Goal: Task Accomplishment & Management: Manage account settings

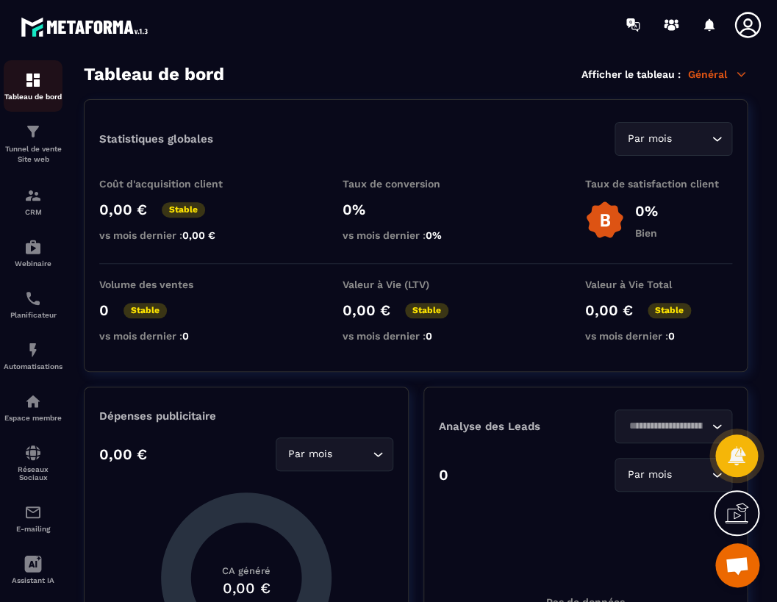
click at [34, 81] on img at bounding box center [33, 80] width 18 height 18
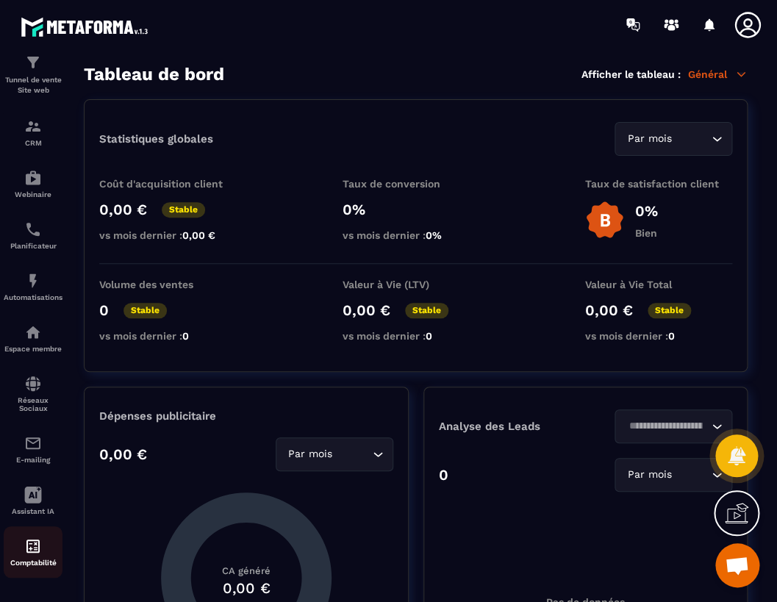
click at [33, 548] on img at bounding box center [33, 546] width 18 height 18
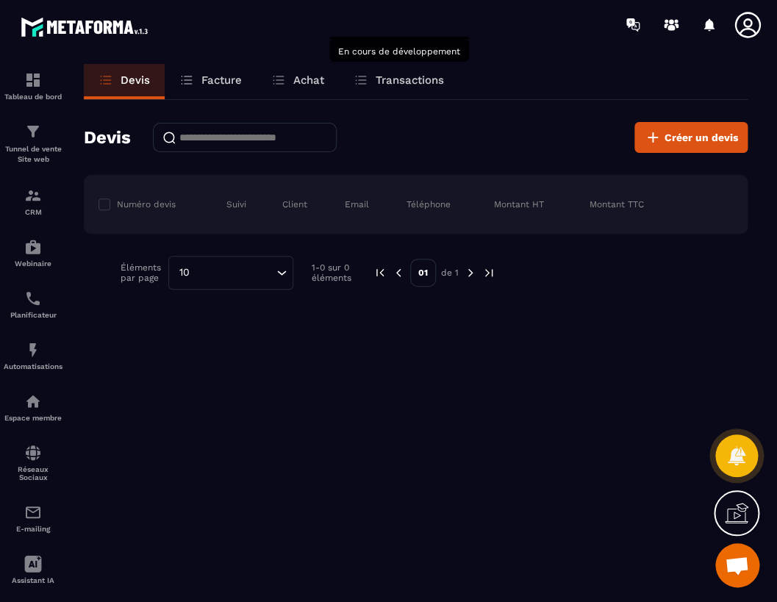
click at [401, 82] on p "Transactions" at bounding box center [410, 79] width 68 height 13
click at [744, 17] on icon at bounding box center [747, 24] width 29 height 29
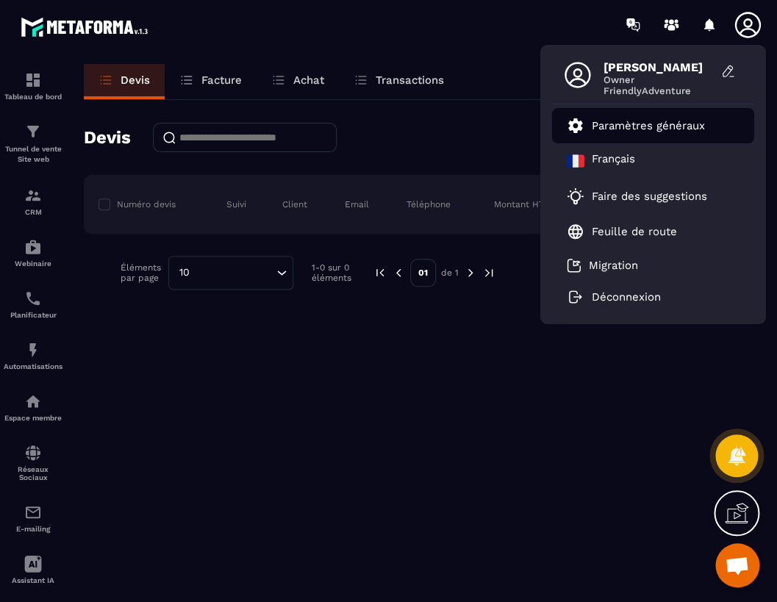
click at [652, 123] on p "Paramètres généraux" at bounding box center [648, 125] width 113 height 13
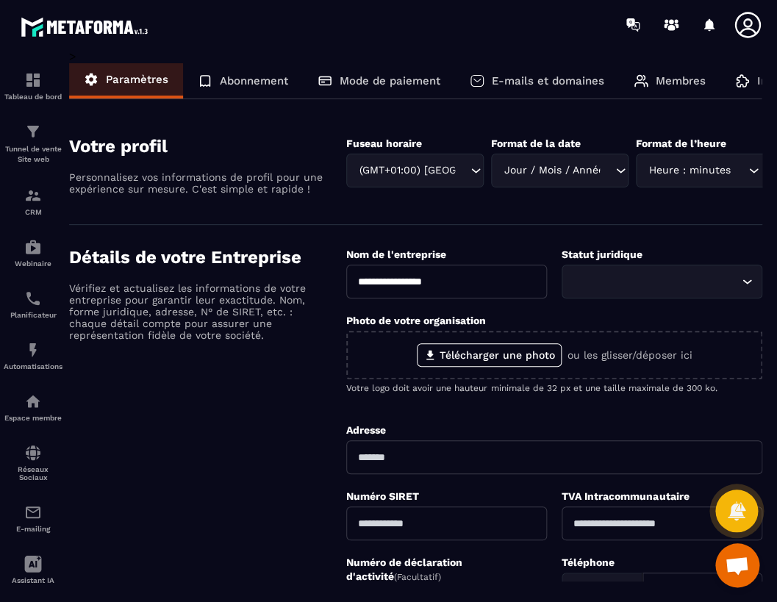
click at [270, 79] on p "Abonnement" at bounding box center [254, 80] width 68 height 13
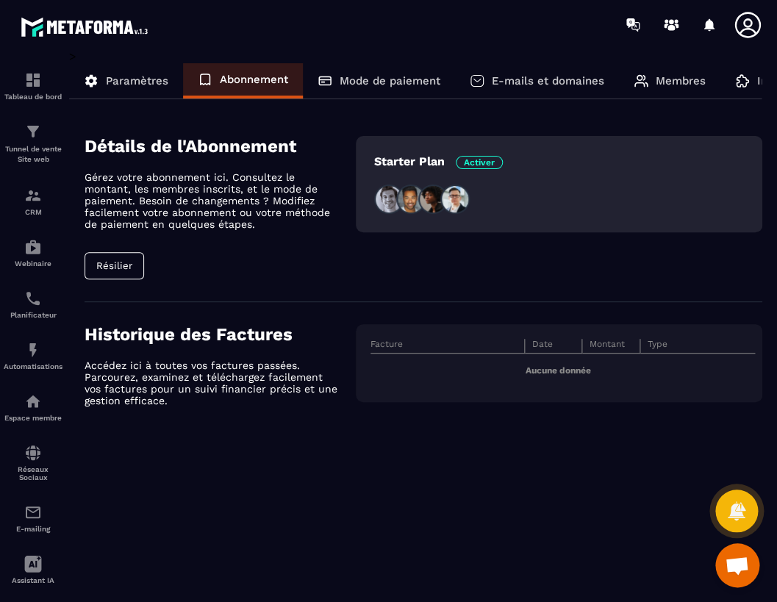
click at [115, 270] on button "Résilier" at bounding box center [115, 265] width 60 height 27
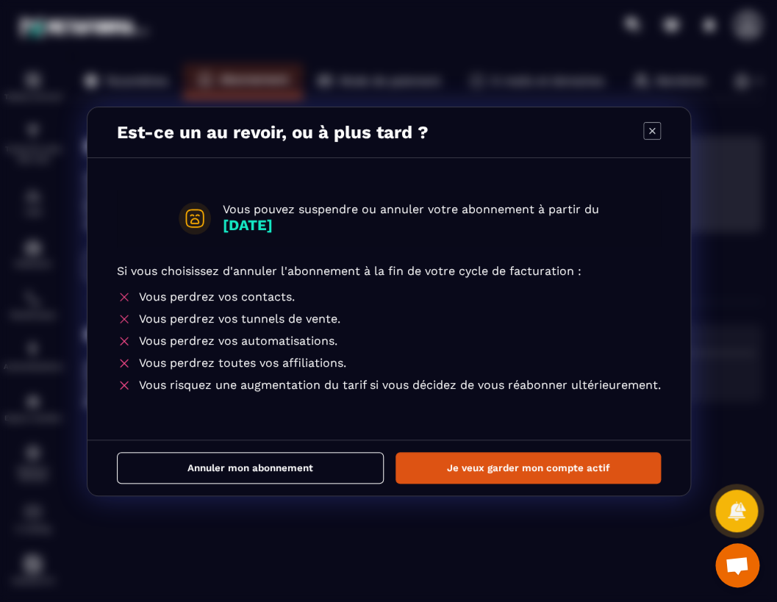
click at [654, 129] on icon "Modal window" at bounding box center [651, 130] width 6 height 6
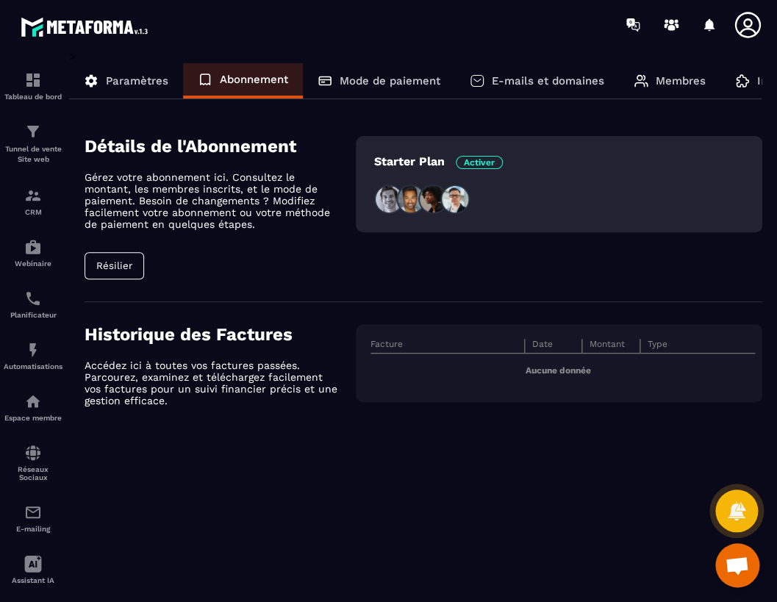
click at [728, 561] on span "Ouvrir le chat" at bounding box center [737, 566] width 24 height 21
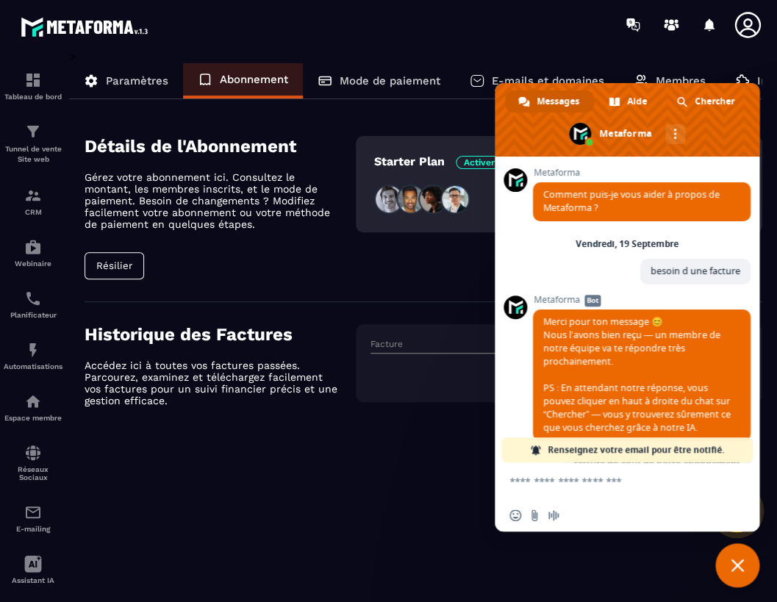
scroll to position [539, 0]
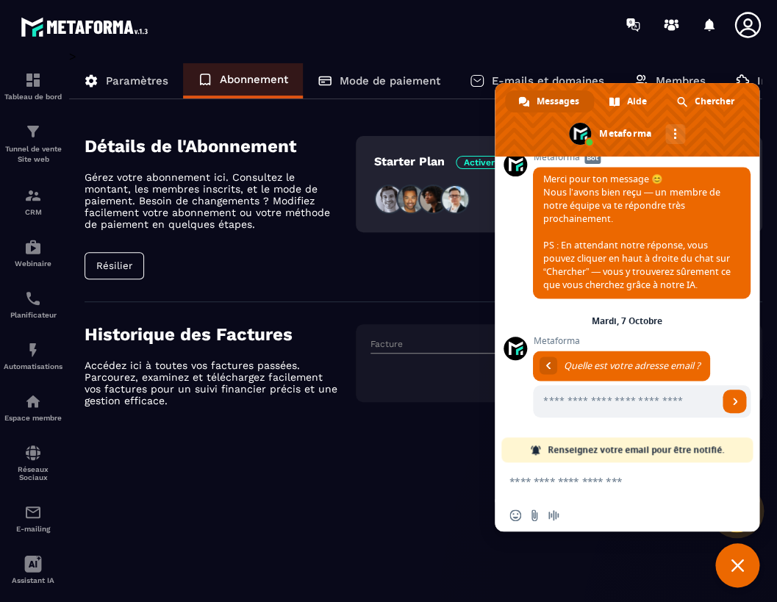
drag, startPoint x: 518, startPoint y: 482, endPoint x: 627, endPoint y: 495, distance: 109.5
click at [518, 482] on textarea "Entrez votre message..." at bounding box center [610, 481] width 203 height 13
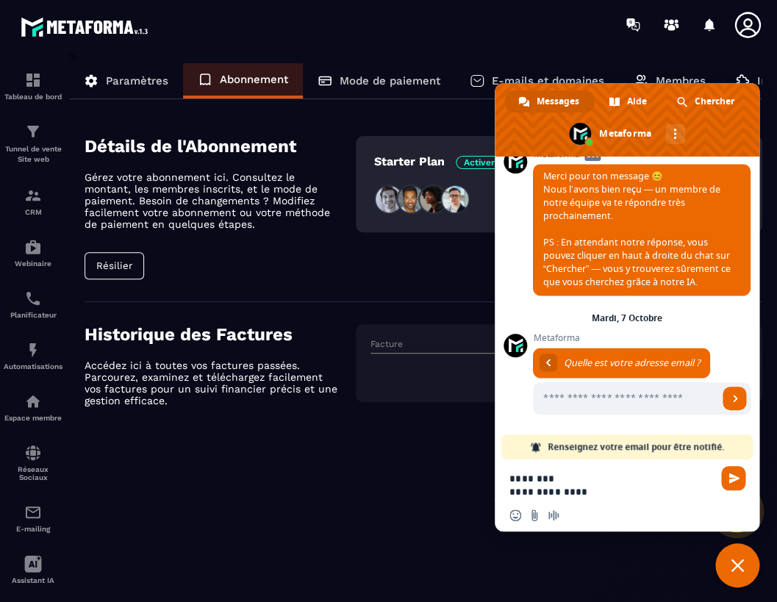
type textarea "**********"
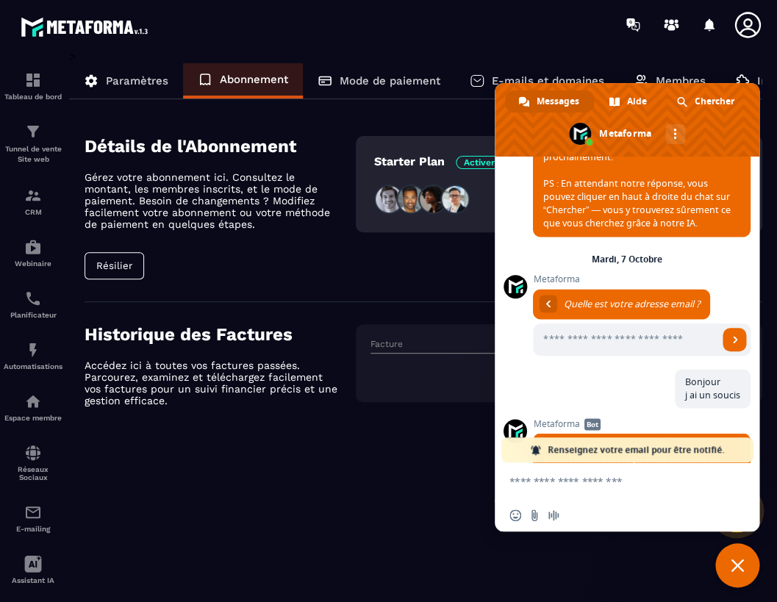
scroll to position [750, 0]
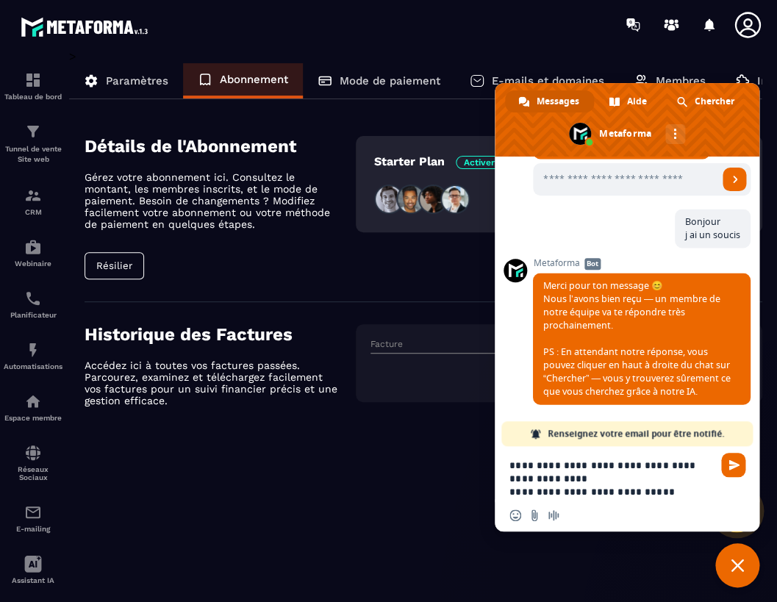
click at [528, 494] on textarea "**********" at bounding box center [610, 479] width 203 height 40
click at [667, 489] on textarea "**********" at bounding box center [610, 479] width 203 height 40
type textarea "**********"
click at [186, 265] on div "Résilier" at bounding box center [220, 265] width 271 height 27
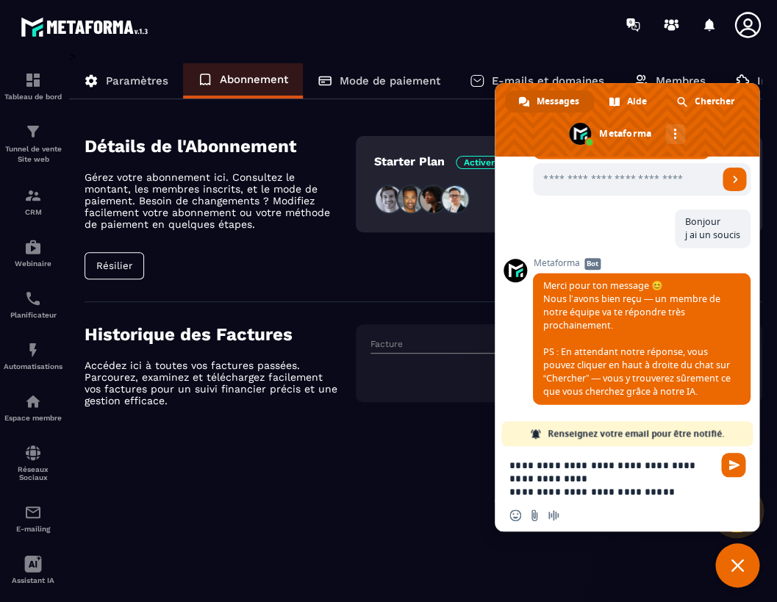
click at [194, 257] on div "Résilier" at bounding box center [220, 265] width 271 height 27
click at [732, 461] on span "Envoyer" at bounding box center [733, 464] width 11 height 11
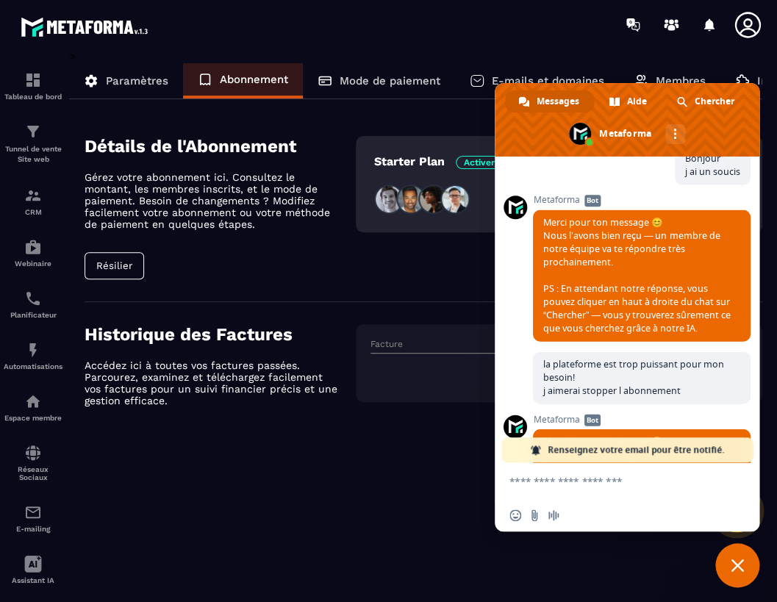
scroll to position [973, 0]
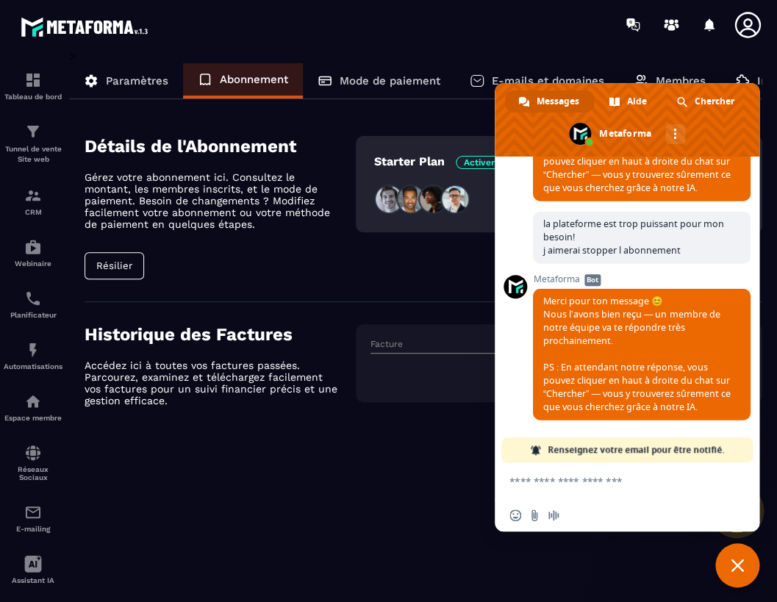
drag, startPoint x: 542, startPoint y: 482, endPoint x: 561, endPoint y: 500, distance: 26.5
click at [542, 483] on textarea "Entrez votre message..." at bounding box center [610, 481] width 203 height 13
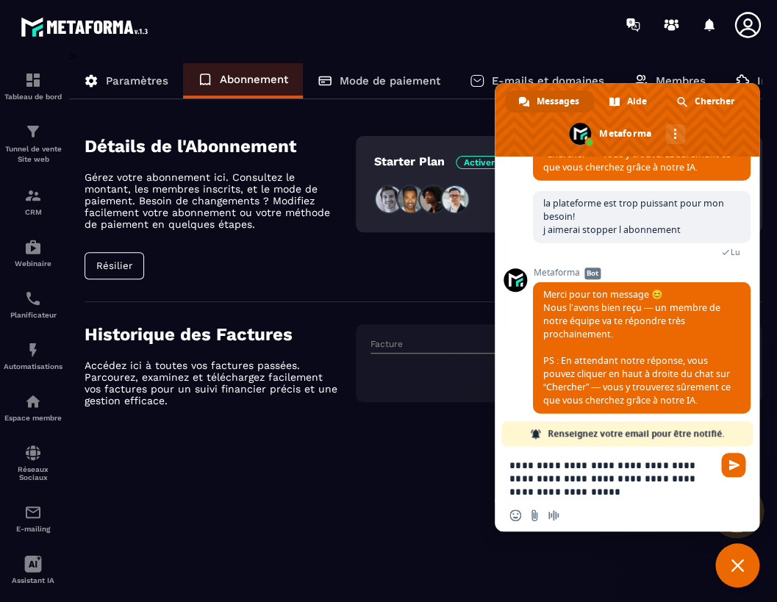
type textarea "**********"
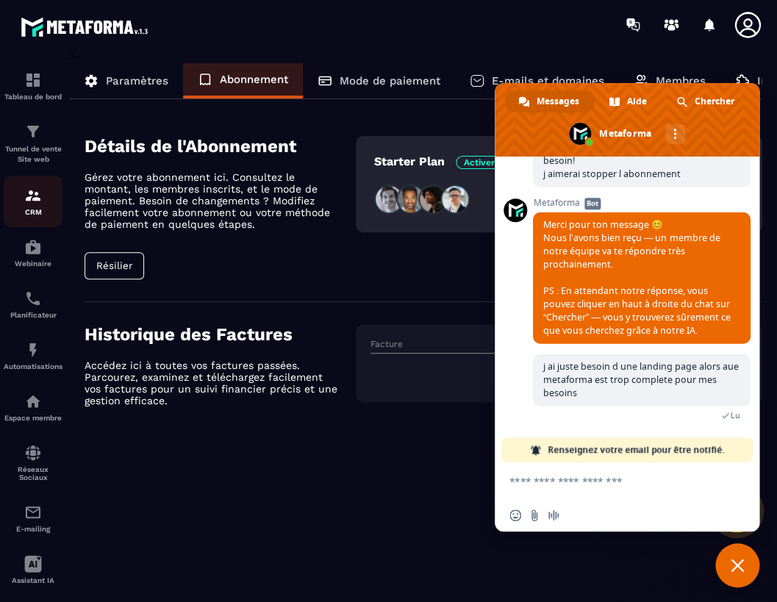
scroll to position [1210, 0]
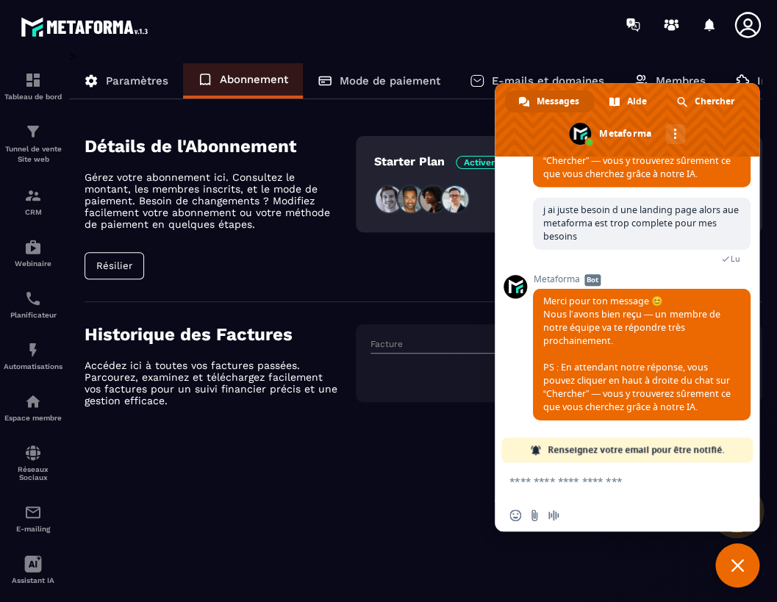
click at [121, 265] on button "Résilier" at bounding box center [115, 265] width 60 height 27
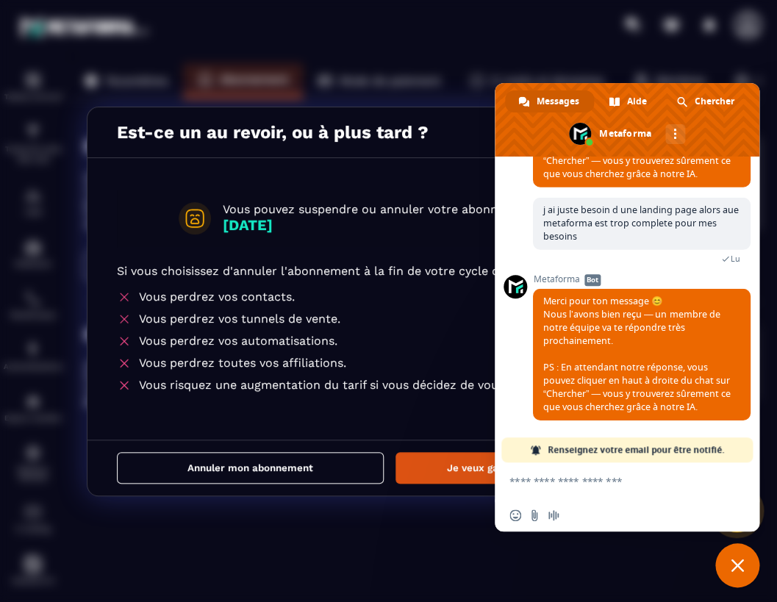
click at [186, 460] on button "Annuler mon abonnement" at bounding box center [250, 468] width 267 height 32
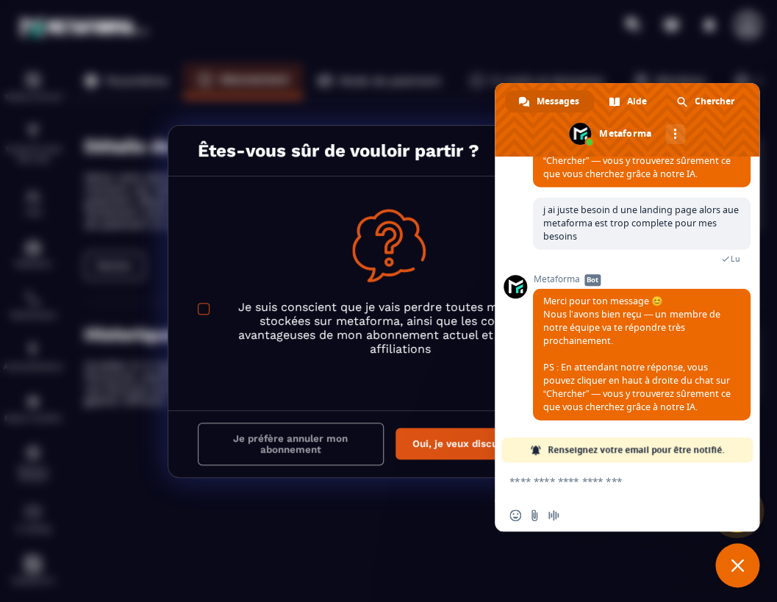
click at [204, 309] on span "Modal window" at bounding box center [204, 309] width 12 height 12
click at [309, 445] on button "Je préfère annuler mon abonnement" at bounding box center [291, 444] width 186 height 43
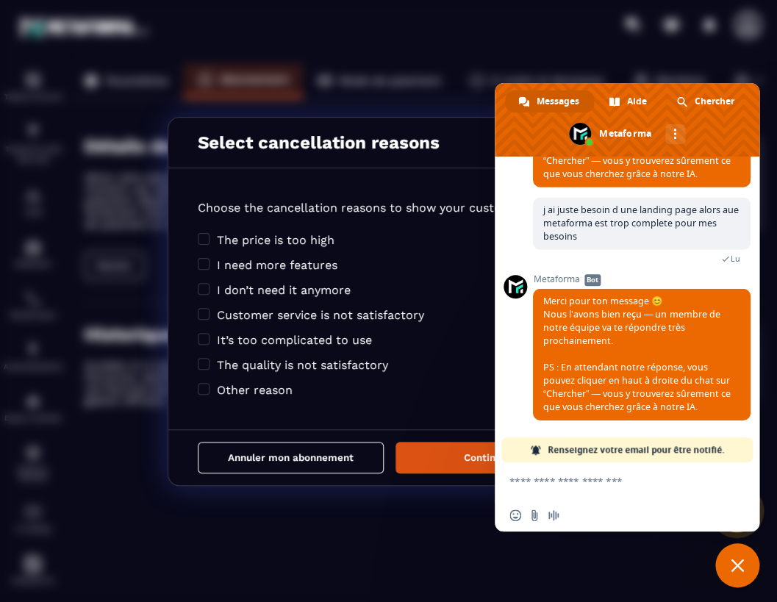
click at [450, 110] on div "Select cancellation reasons Choose the cancellation reasons to show your custom…" at bounding box center [388, 301] width 777 height 602
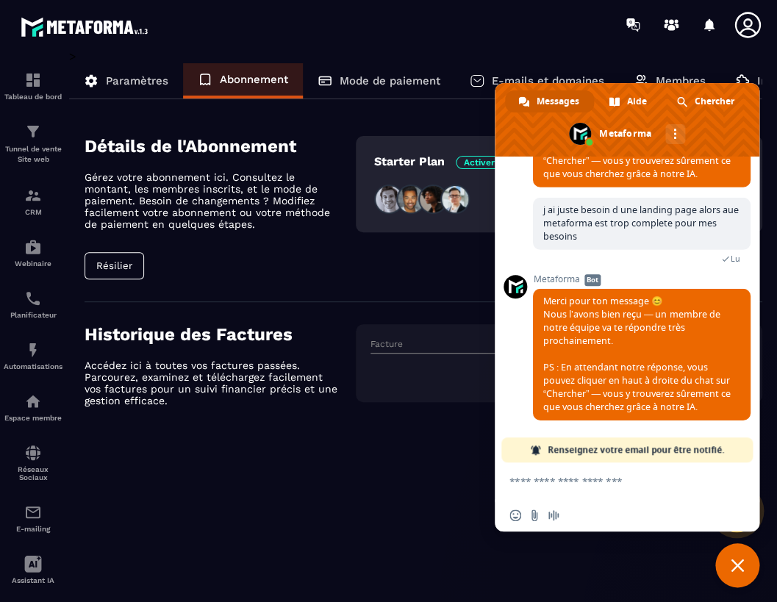
click at [110, 262] on button "Résilier" at bounding box center [115, 265] width 60 height 27
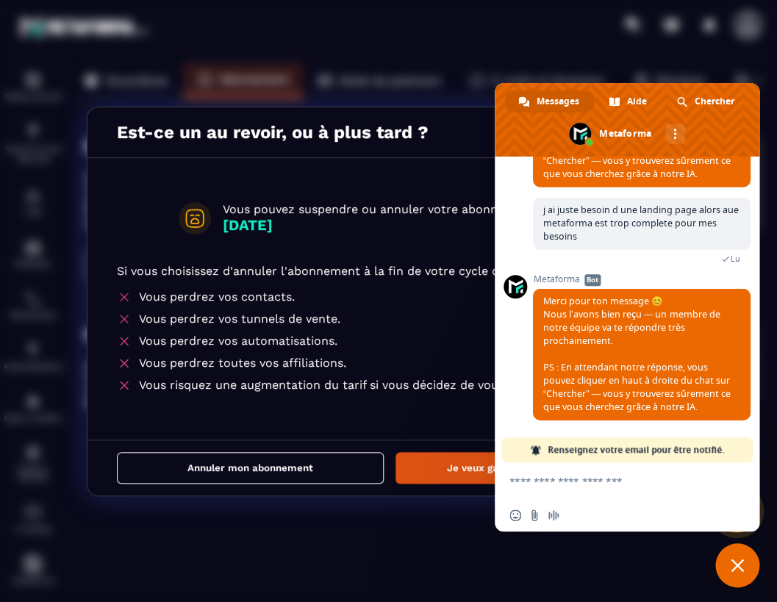
click at [257, 467] on button "Annuler mon abonnement" at bounding box center [250, 468] width 267 height 32
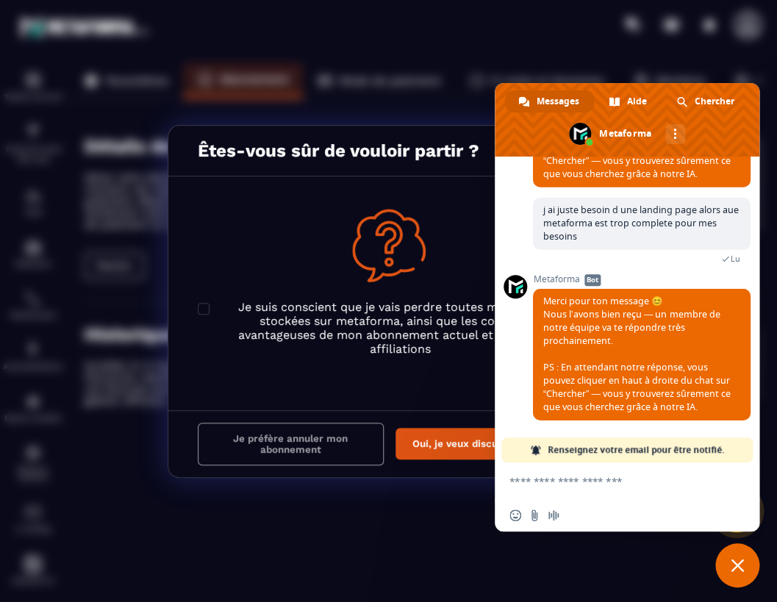
click at [736, 569] on span "Fermer le chat" at bounding box center [736, 565] width 13 height 13
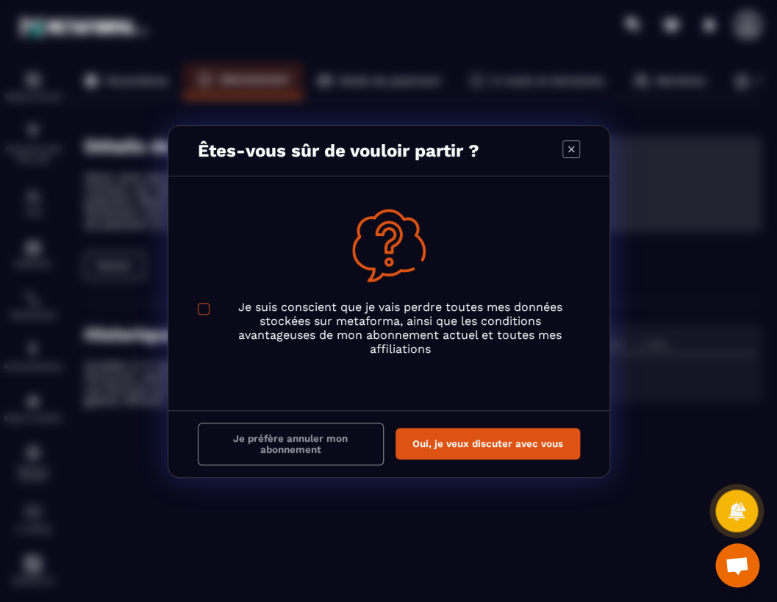
click at [204, 309] on span "Modal window" at bounding box center [204, 309] width 12 height 12
click at [273, 442] on button "Je préfère annuler mon abonnement" at bounding box center [291, 444] width 186 height 43
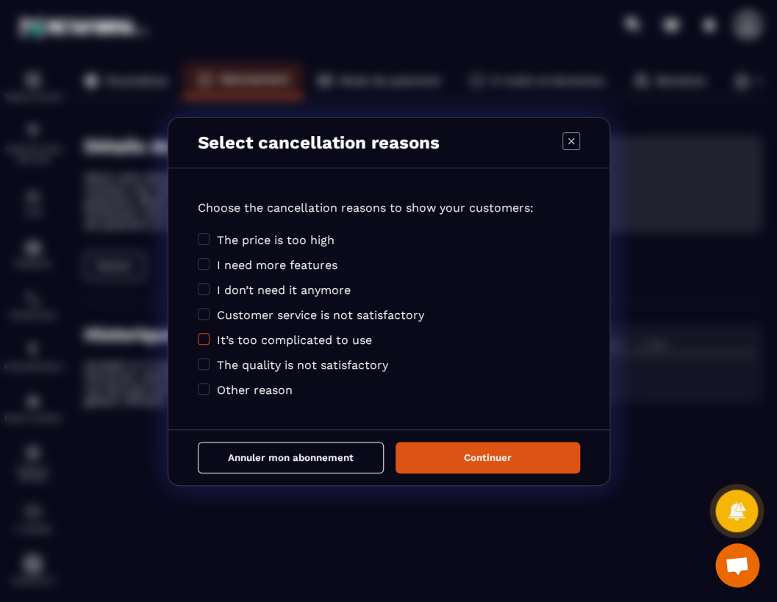
click at [203, 337] on span "Modal window" at bounding box center [204, 339] width 12 height 12
click at [206, 290] on span "Modal window" at bounding box center [204, 289] width 12 height 12
click at [207, 391] on span "Modal window" at bounding box center [204, 389] width 12 height 12
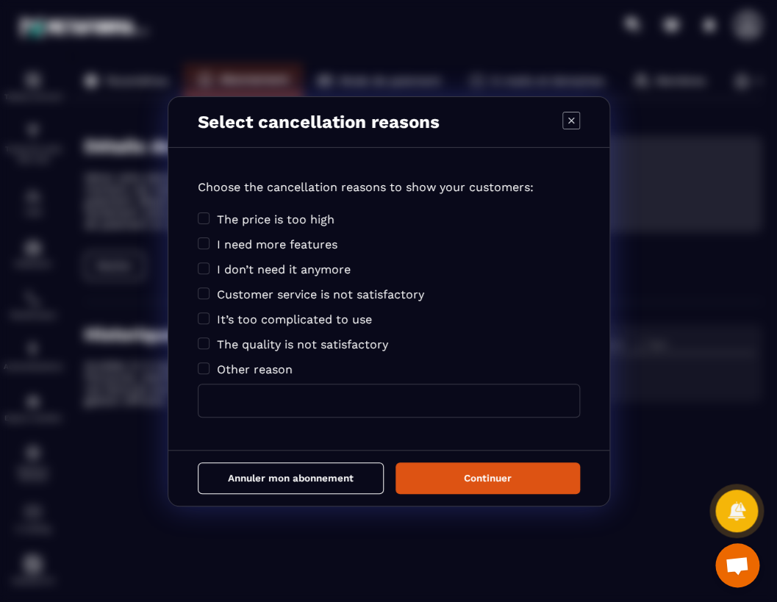
click at [235, 398] on input "Modal window" at bounding box center [389, 401] width 382 height 34
click at [491, 400] on input "**********" at bounding box center [389, 401] width 382 height 34
type input "**********"
click at [503, 476] on button "Continuer" at bounding box center [487, 478] width 184 height 32
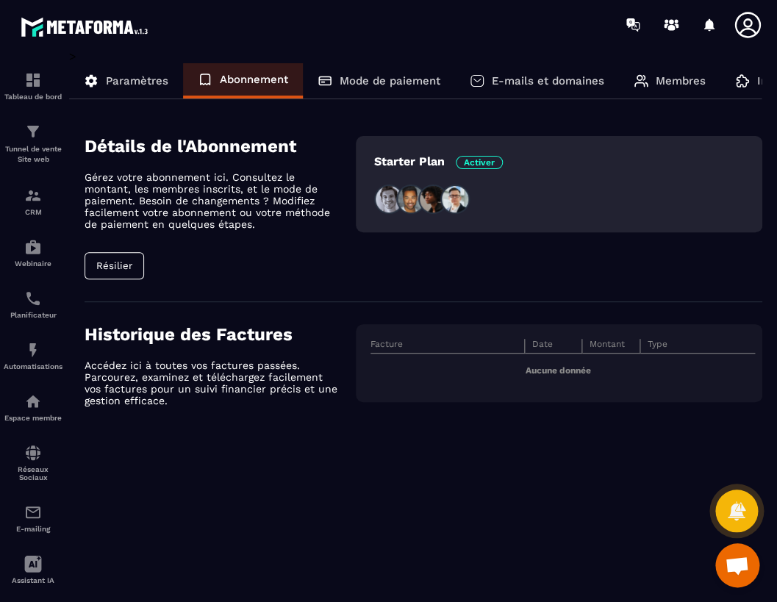
click at [397, 86] on p "Mode de paiement" at bounding box center [390, 80] width 101 height 13
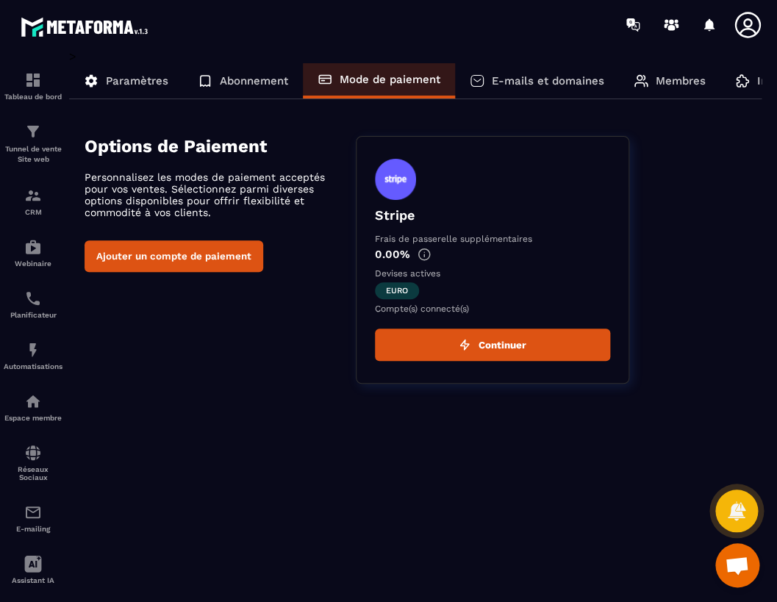
click at [136, 82] on p "Paramètres" at bounding box center [137, 80] width 62 height 13
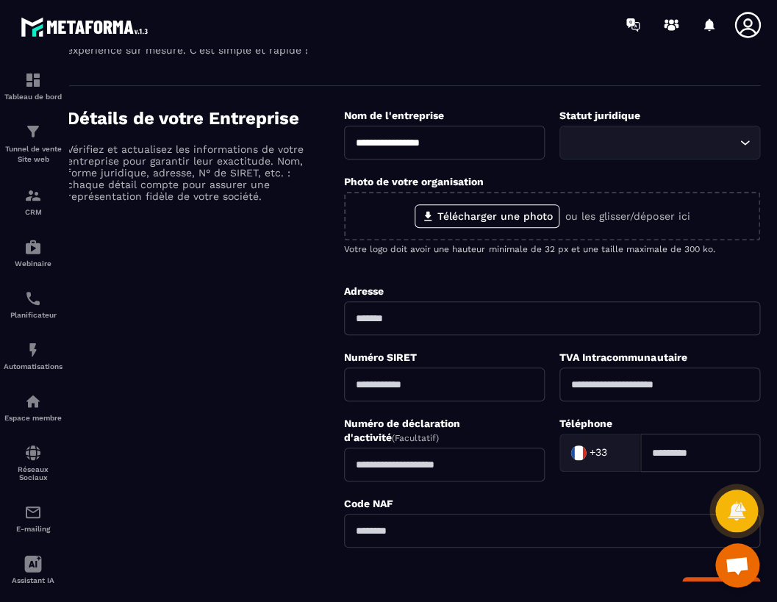
scroll to position [0, 2]
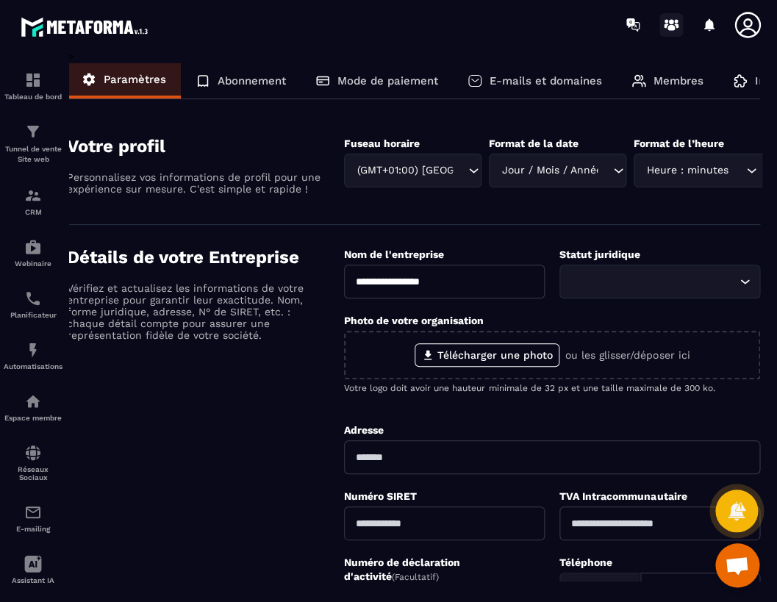
click at [669, 26] on icon at bounding box center [670, 28] width 7 height 6
